Goal: Information Seeking & Learning: Find contact information

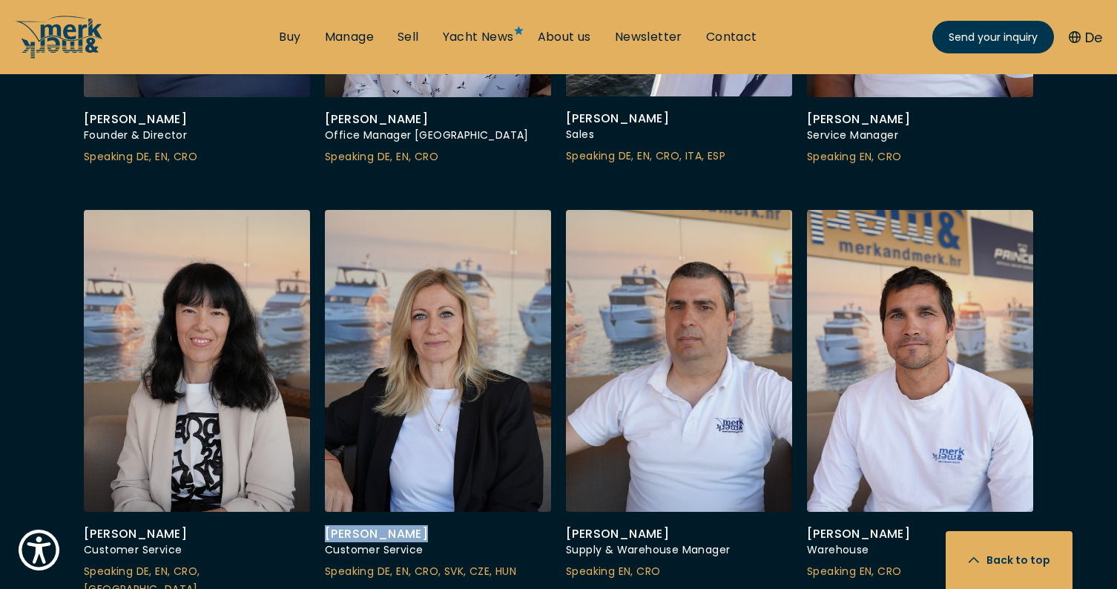
drag, startPoint x: 420, startPoint y: 470, endPoint x: 320, endPoint y: 473, distance: 100.1
copy div "[PERSON_NAME]"
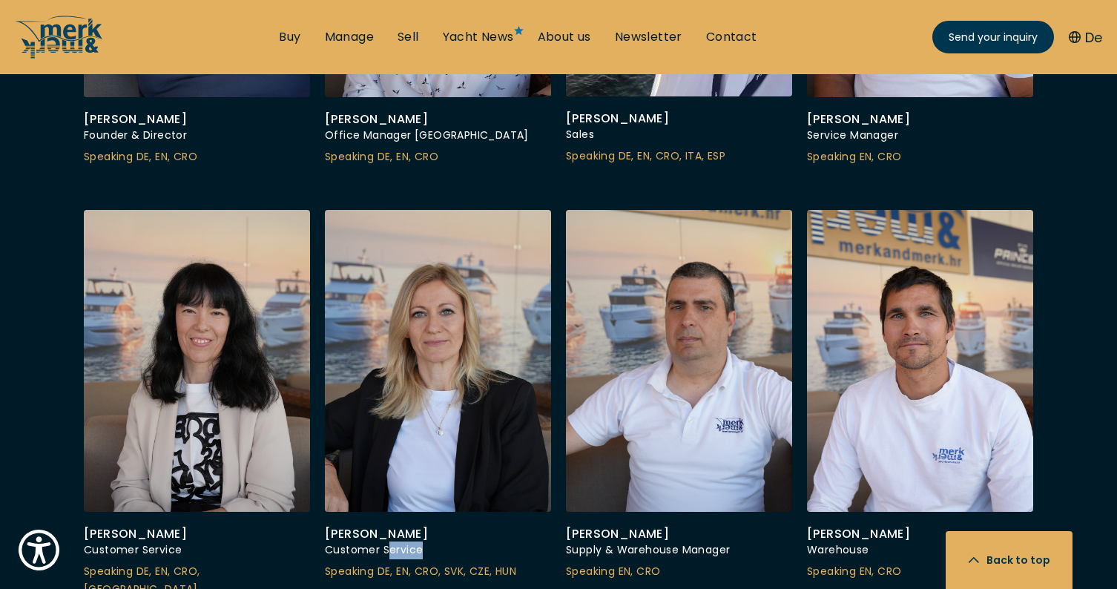
drag, startPoint x: 422, startPoint y: 482, endPoint x: 390, endPoint y: 483, distance: 31.9
click at [390, 541] on div "Customer Service" at bounding box center [438, 550] width 226 height 18
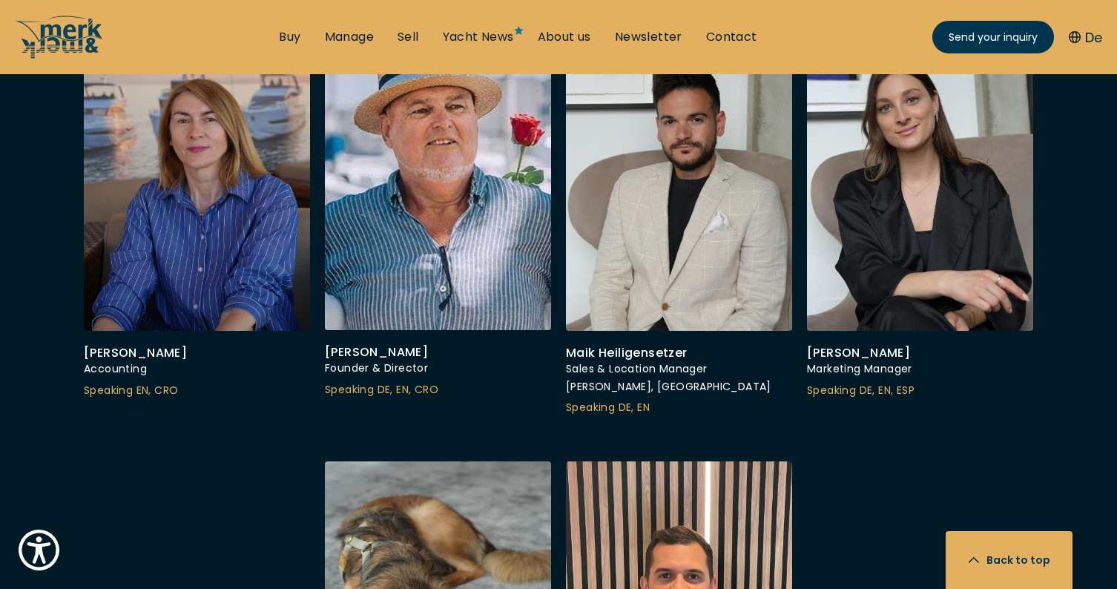
scroll to position [5042, 0]
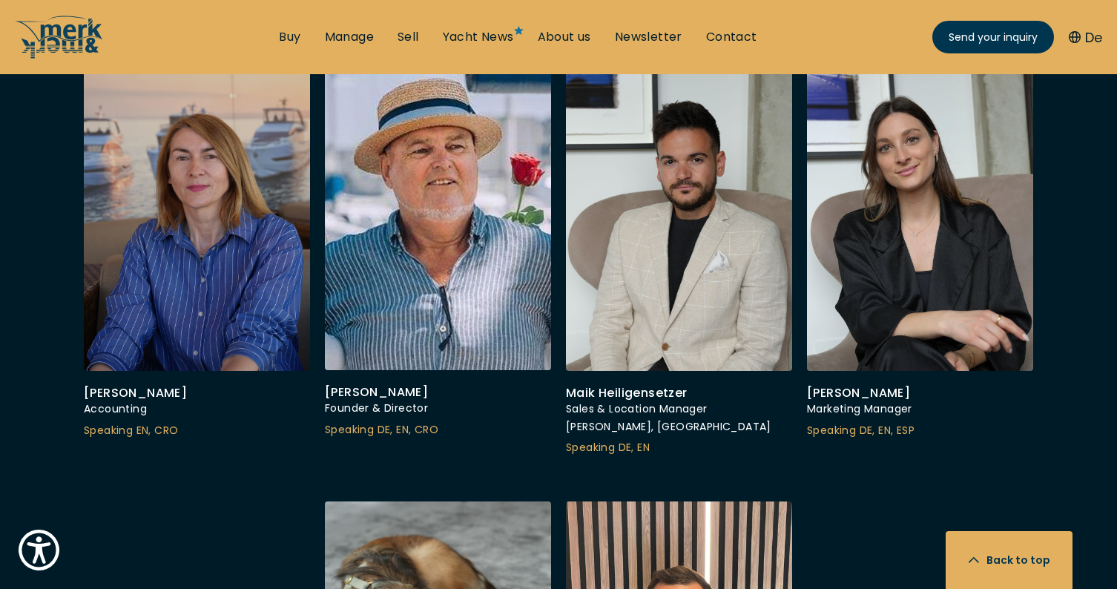
drag, startPoint x: 216, startPoint y: 309, endPoint x: 87, endPoint y: 308, distance: 129.8
click at [87, 386] on div "[PERSON_NAME]" at bounding box center [197, 393] width 226 height 15
copy div "[PERSON_NAME]"
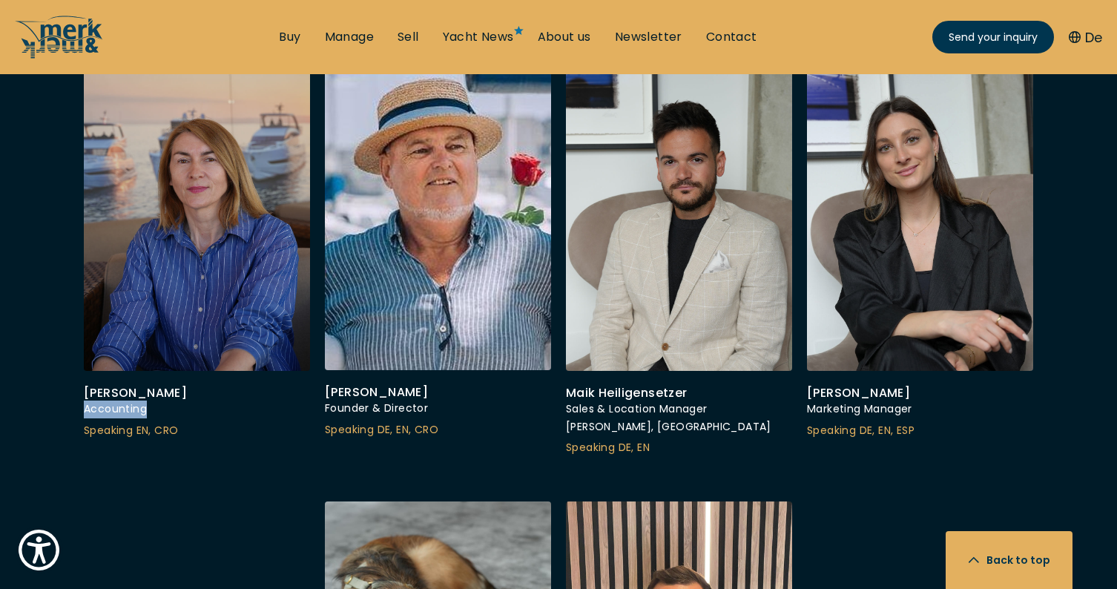
drag, startPoint x: 148, startPoint y: 321, endPoint x: 68, endPoint y: 320, distance: 79.3
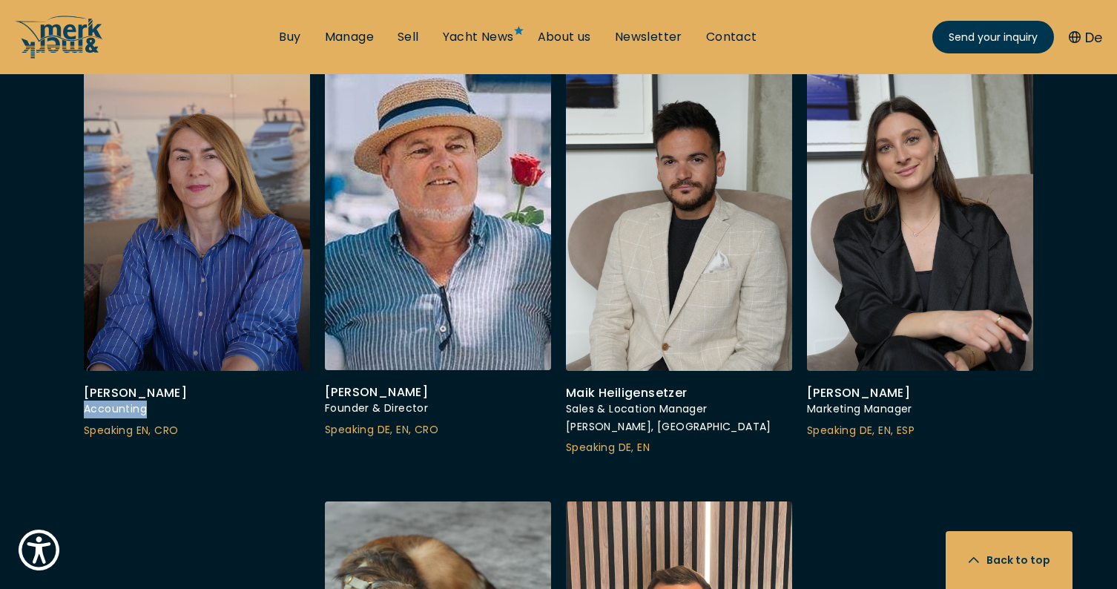
copy div "Accounting"
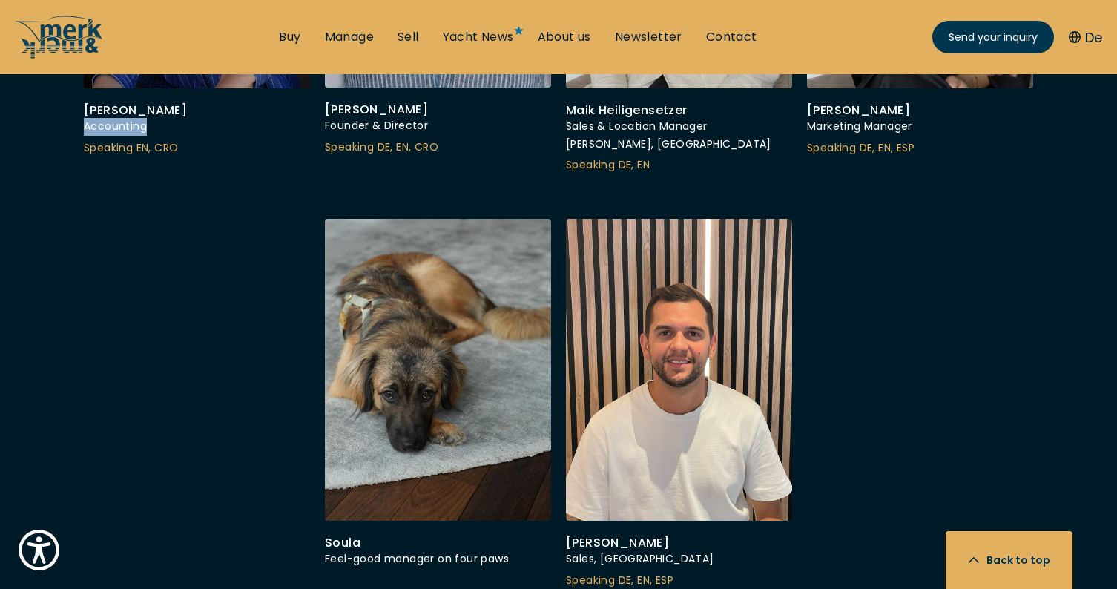
scroll to position [5353, 0]
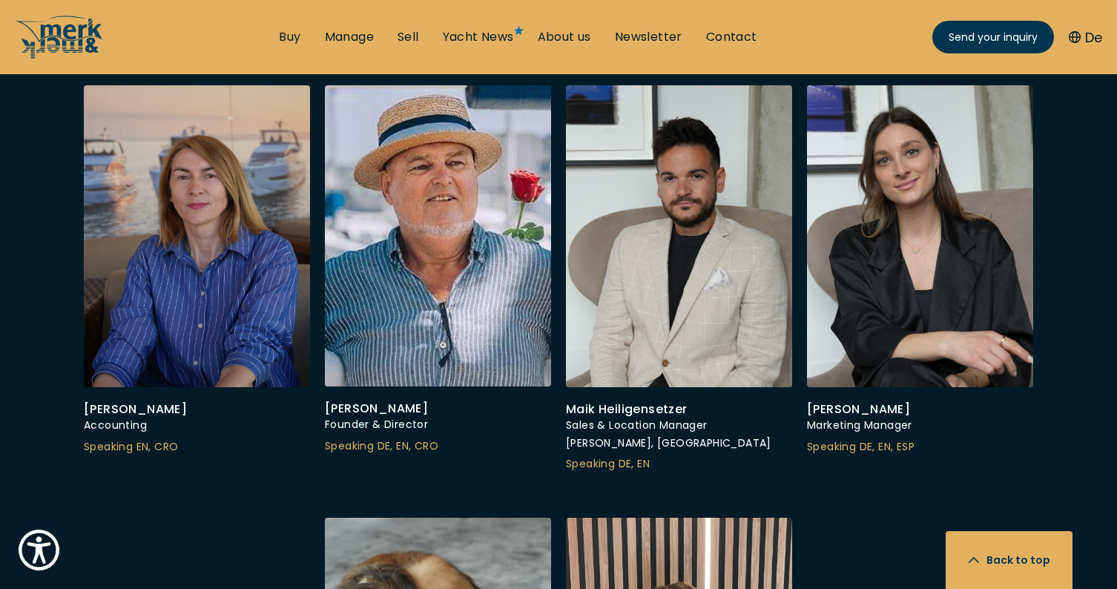
click at [811, 417] on div "Marketing Manager" at bounding box center [920, 426] width 226 height 18
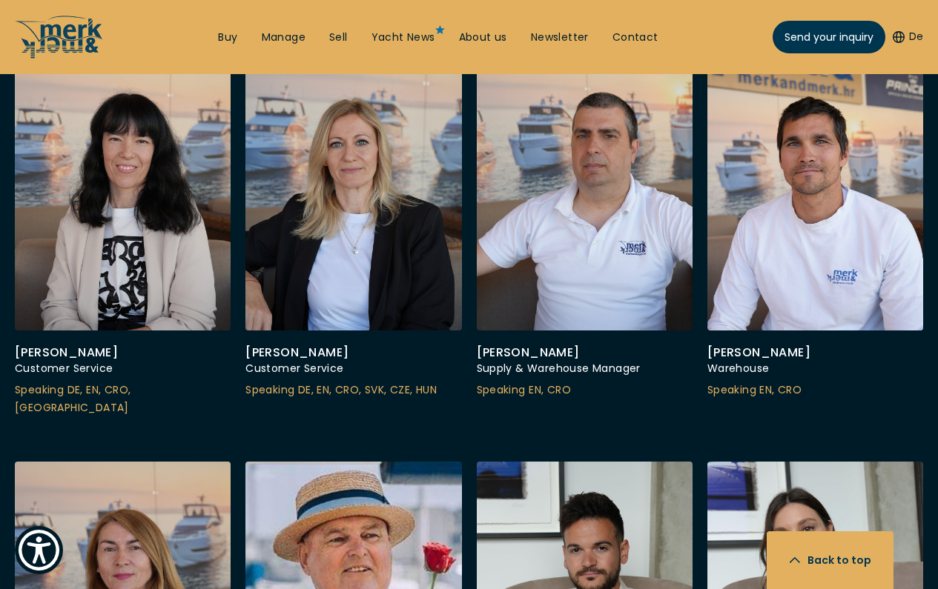
scroll to position [4450, 0]
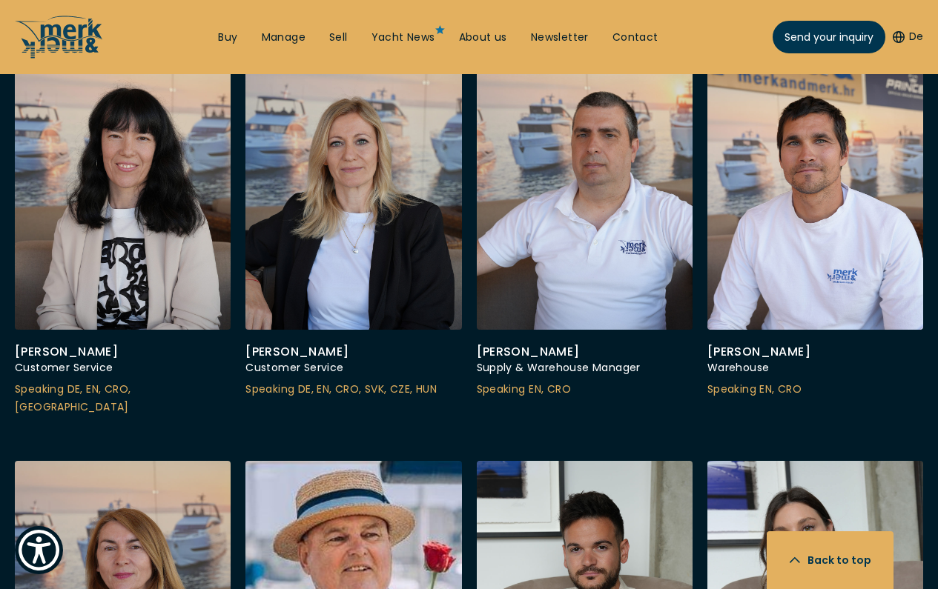
drag, startPoint x: 55, startPoint y: 287, endPoint x: 110, endPoint y: 287, distance: 54.9
click at [110, 345] on div "[PERSON_NAME]" at bounding box center [123, 352] width 216 height 15
copy div "[PERSON_NAME]"
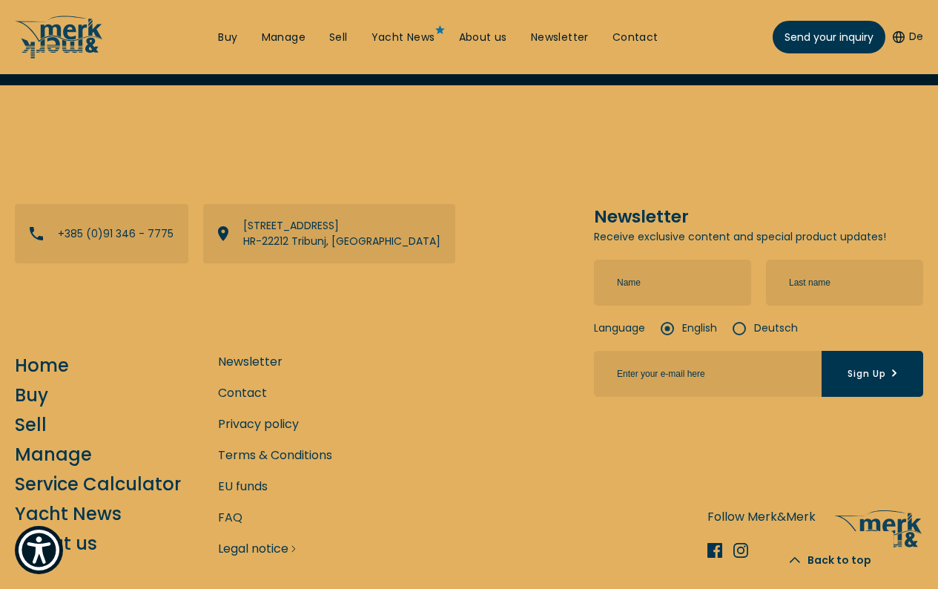
scroll to position [6167, 0]
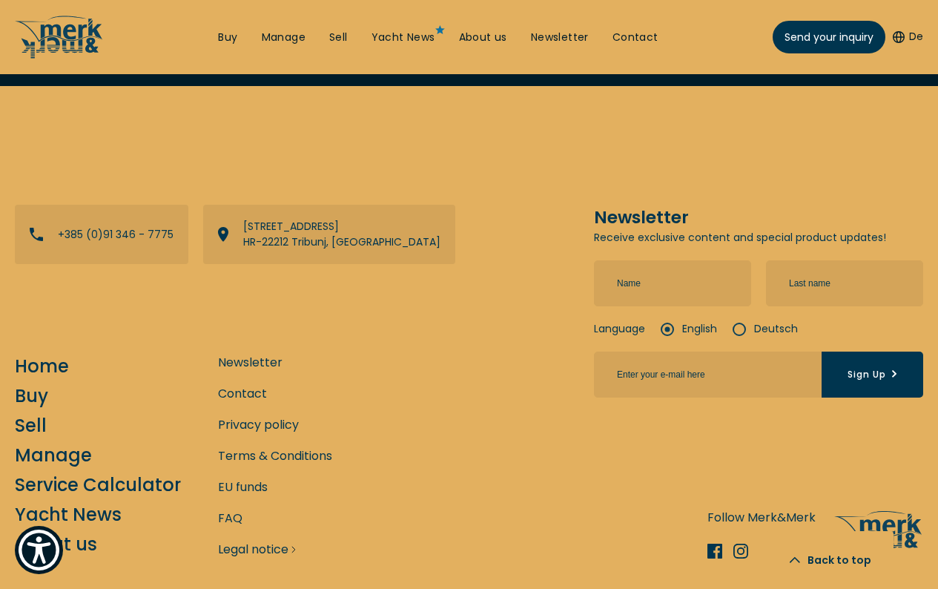
click at [242, 540] on link "Legal notice" at bounding box center [253, 549] width 70 height 19
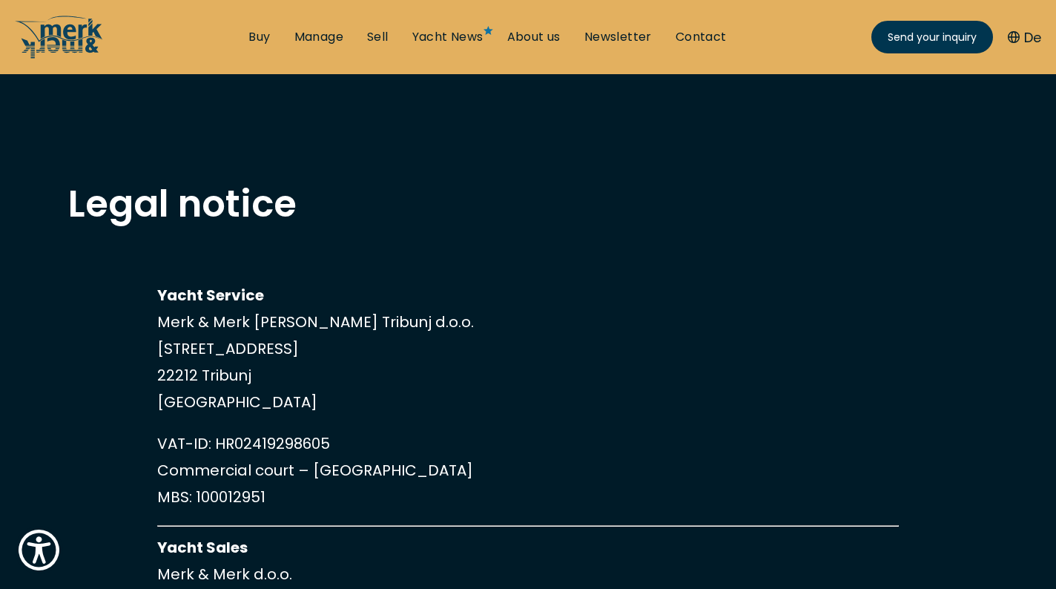
click at [1030, 38] on button "De" at bounding box center [1024, 37] width 33 height 20
